Goal: Find specific page/section: Find specific page/section

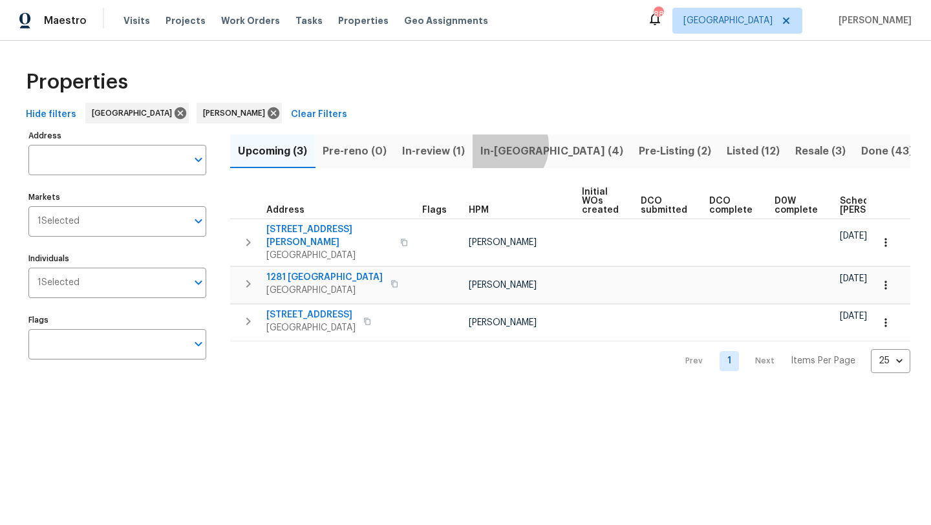
click at [501, 146] on span "In-[GEOGRAPHIC_DATA] (4)" at bounding box center [551, 151] width 143 height 18
